Goal: Navigation & Orientation: Find specific page/section

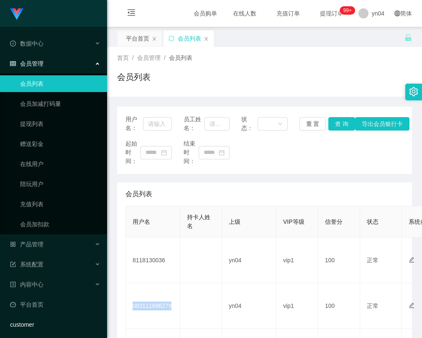
scroll to position [42, 0]
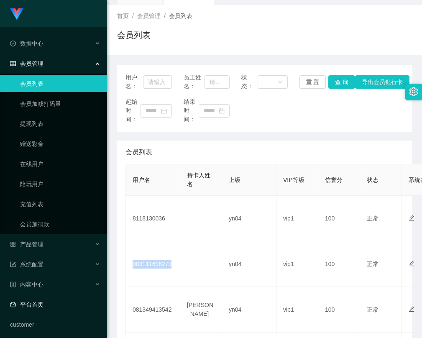
click at [43, 300] on link "平台首页" at bounding box center [55, 304] width 90 height 17
